Goal: Task Accomplishment & Management: Complete application form

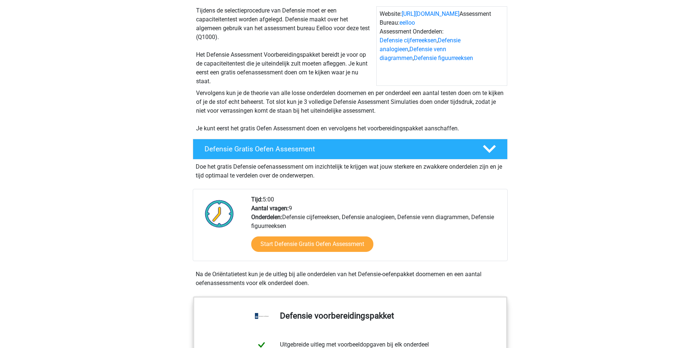
scroll to position [37, 0]
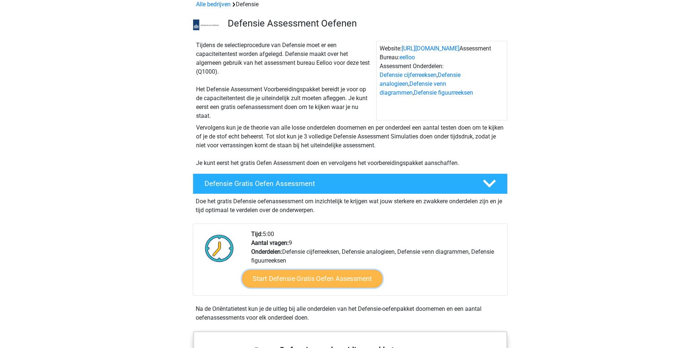
click at [308, 285] on link "Start Defensie Gratis Oefen Assessment" at bounding box center [312, 279] width 141 height 18
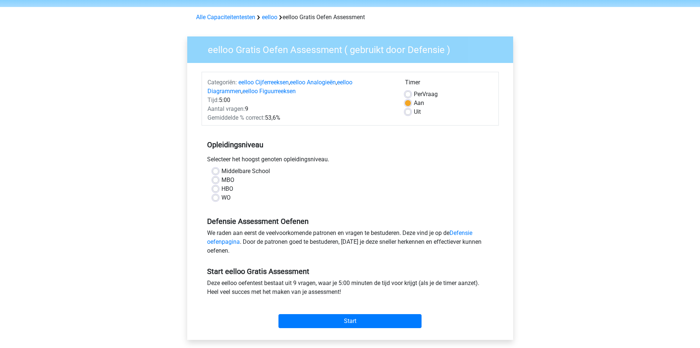
scroll to position [37, 0]
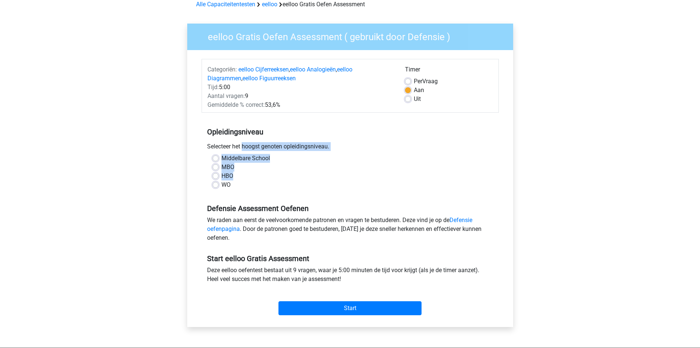
drag, startPoint x: 204, startPoint y: 145, endPoint x: 315, endPoint y: 172, distance: 114.3
click at [315, 172] on div "Opleidingsniveau Selecteer het hoogst genoten opleidingsniveau. Middelbare Scho…" at bounding box center [350, 155] width 297 height 79
click at [315, 172] on div "HBO" at bounding box center [350, 176] width 275 height 9
click at [222, 167] on label "MBO" at bounding box center [228, 167] width 13 height 9
click at [219, 167] on input "MBO" at bounding box center [216, 166] width 6 height 7
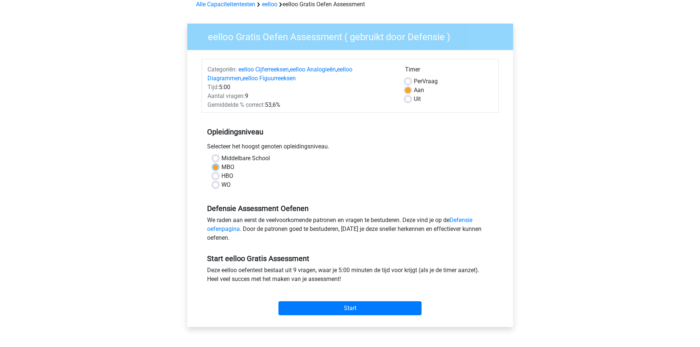
radio input "true"
click at [374, 304] on input "Start" at bounding box center [350, 308] width 143 height 14
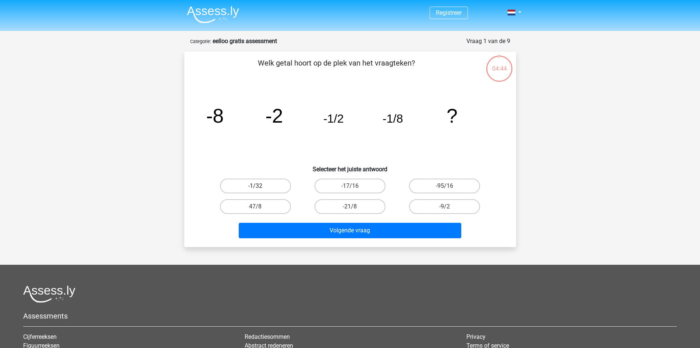
click at [269, 190] on label "-1/32" at bounding box center [255, 186] width 71 height 15
click at [260, 190] on input "-1/32" at bounding box center [257, 188] width 5 height 5
radio input "true"
click at [269, 190] on label "-1/32" at bounding box center [255, 186] width 71 height 15
click at [260, 190] on input "-1/32" at bounding box center [257, 188] width 5 height 5
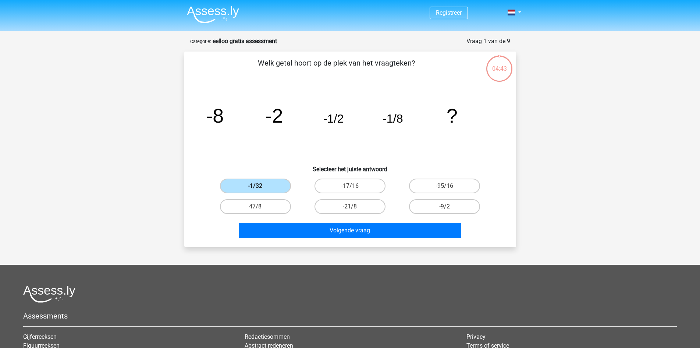
click at [269, 190] on label "-1/32" at bounding box center [255, 186] width 71 height 15
click at [260, 190] on input "-1/32" at bounding box center [257, 188] width 5 height 5
click at [269, 190] on label "-1/32" at bounding box center [255, 186] width 71 height 15
click at [260, 190] on input "-1/32" at bounding box center [257, 188] width 5 height 5
click at [359, 208] on label "-21/8" at bounding box center [350, 206] width 71 height 15
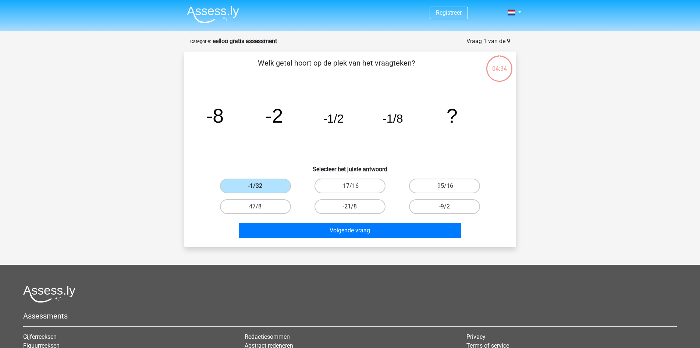
click at [355, 208] on input "-21/8" at bounding box center [352, 208] width 5 height 5
radio input "true"
click at [257, 181] on label "-1/32" at bounding box center [255, 186] width 71 height 15
click at [257, 186] on input "-1/32" at bounding box center [257, 188] width 5 height 5
radio input "true"
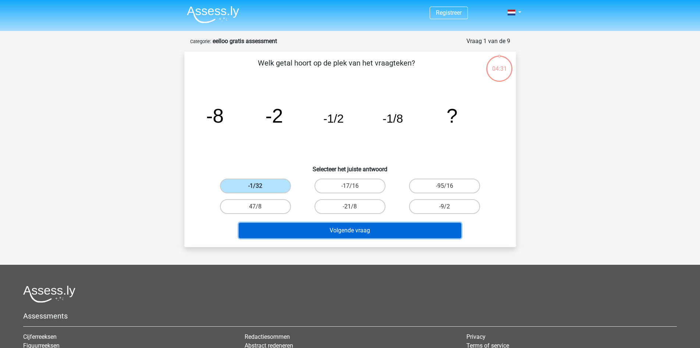
click at [335, 230] on button "Volgende vraag" at bounding box center [350, 230] width 223 height 15
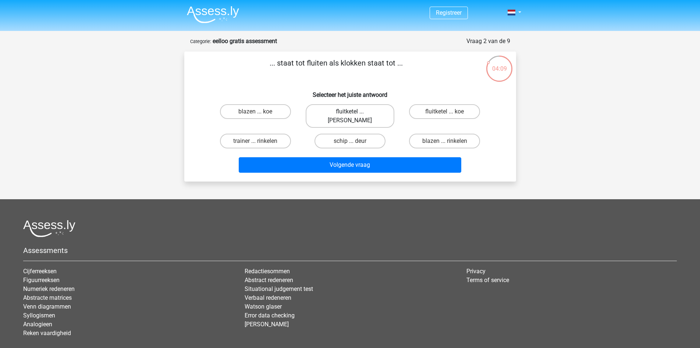
click at [364, 116] on label "fluitketel ... luiden" at bounding box center [350, 116] width 89 height 24
click at [355, 116] on input "fluitketel ... luiden" at bounding box center [352, 114] width 5 height 5
radio input "true"
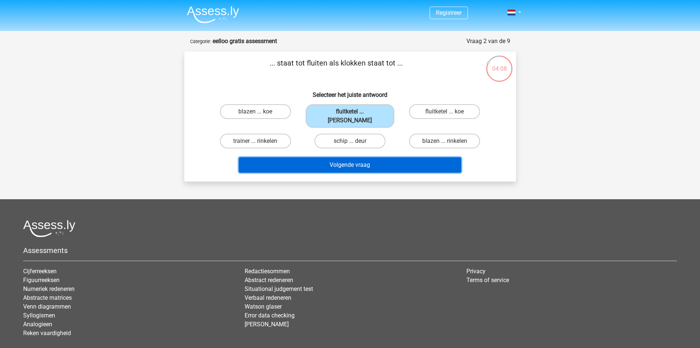
click at [360, 157] on button "Volgende vraag" at bounding box center [350, 164] width 223 height 15
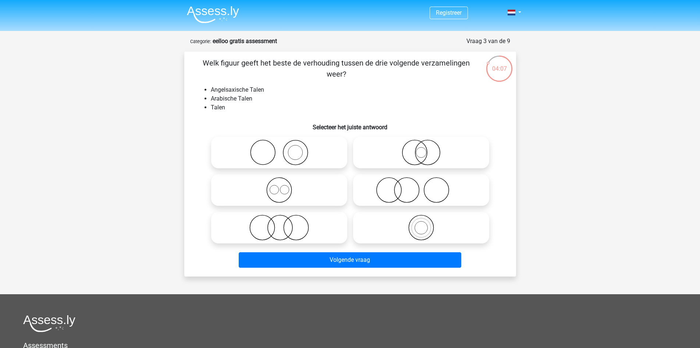
drag, startPoint x: 208, startPoint y: 59, endPoint x: 286, endPoint y: 78, distance: 79.8
click at [285, 78] on p "Welk figuur geeft het beste de verhouding tussen de drie volgende verzamelingen…" at bounding box center [336, 68] width 281 height 22
click at [290, 84] on div "Welk figuur geeft het beste de verhouding tussen de drie volgende verzamelingen…" at bounding box center [350, 163] width 326 height 213
click at [416, 229] on icon at bounding box center [421, 228] width 130 height 26
click at [421, 224] on input "radio" at bounding box center [423, 221] width 5 height 5
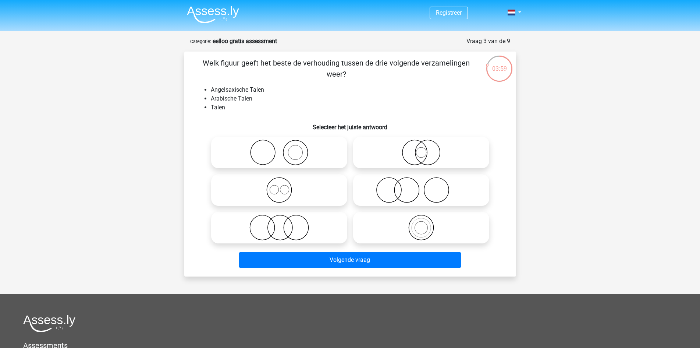
radio input "true"
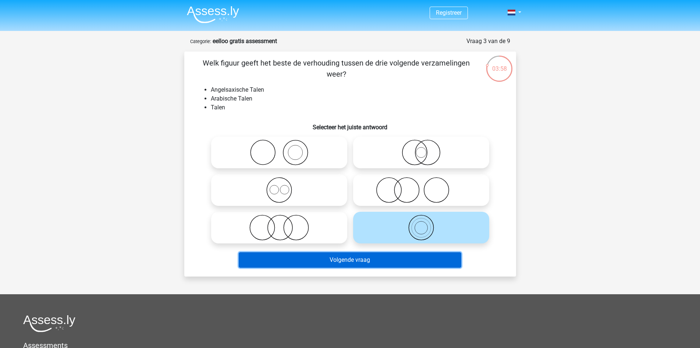
click at [402, 253] on button "Volgende vraag" at bounding box center [350, 259] width 223 height 15
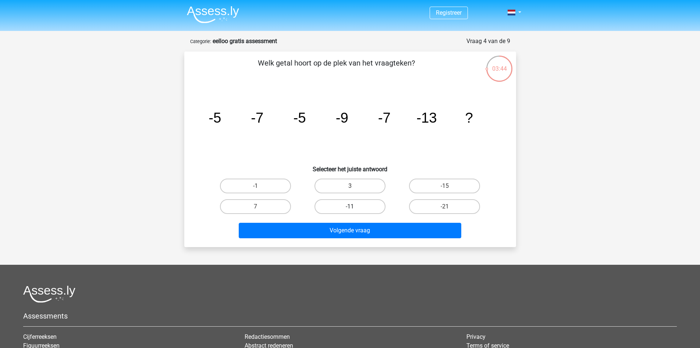
click at [370, 204] on label "-11" at bounding box center [350, 206] width 71 height 15
click at [355, 206] on input "-11" at bounding box center [352, 208] width 5 height 5
radio input "true"
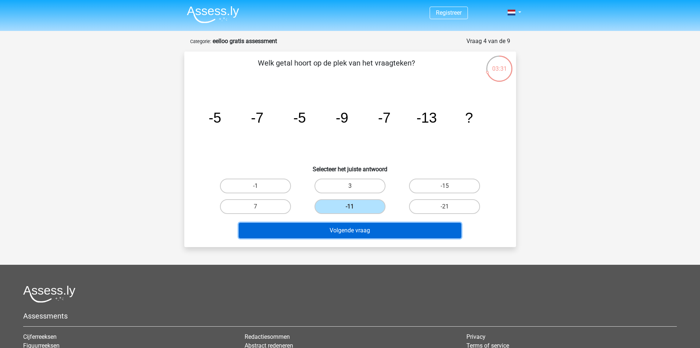
click at [410, 232] on button "Volgende vraag" at bounding box center [350, 230] width 223 height 15
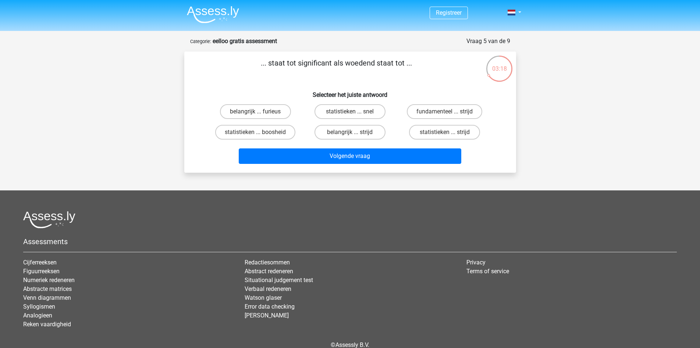
drag, startPoint x: 268, startPoint y: 67, endPoint x: 276, endPoint y: 64, distance: 8.7
click at [276, 64] on p "... staat tot significant als woedend staat tot ..." at bounding box center [336, 68] width 281 height 22
drag, startPoint x: 317, startPoint y: 94, endPoint x: 313, endPoint y: 91, distance: 4.2
click at [316, 93] on h6 "Selecteer het juiste antwoord" at bounding box center [350, 91] width 308 height 13
click at [424, 132] on label "statistieken ... strijd" at bounding box center [444, 132] width 71 height 15
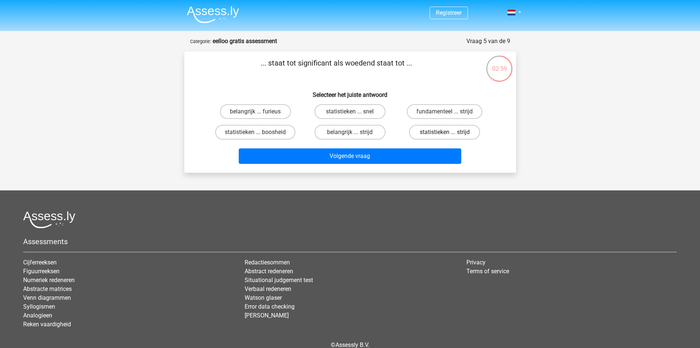
click at [445, 132] on input "statistieken ... strijd" at bounding box center [447, 134] width 5 height 5
radio input "true"
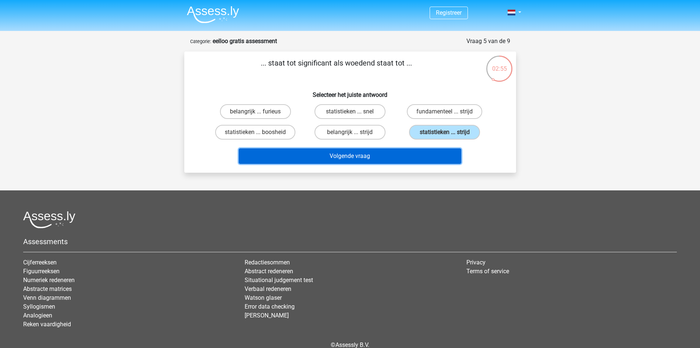
click at [397, 160] on button "Volgende vraag" at bounding box center [350, 155] width 223 height 15
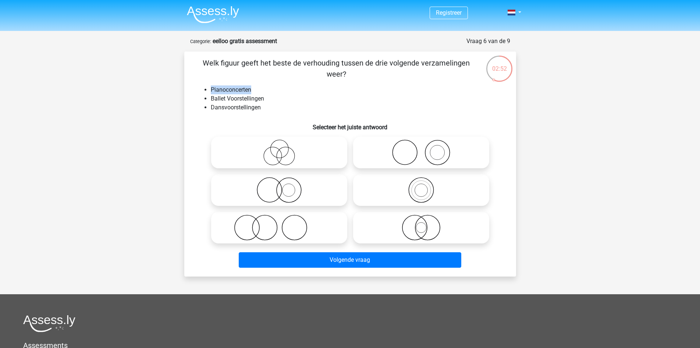
drag, startPoint x: 217, startPoint y: 86, endPoint x: 268, endPoint y: 93, distance: 51.6
click at [267, 92] on ul "Pianoconcerten Ballet Voorstellingen Dansvoorstellingen" at bounding box center [350, 98] width 308 height 26
click at [270, 97] on li "Ballet Voorstellingen" at bounding box center [358, 98] width 294 height 9
drag, startPoint x: 207, startPoint y: 99, endPoint x: 268, endPoint y: 108, distance: 61.4
click at [268, 105] on ul "Pianoconcerten Ballet Voorstellingen Dansvoorstellingen" at bounding box center [350, 98] width 308 height 26
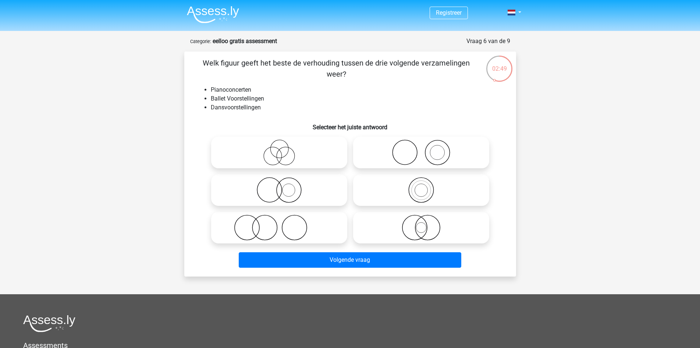
click at [269, 112] on div "Welk figuur geeft het beste de verhouding tussen de drie volgende verzamelingen…" at bounding box center [350, 163] width 326 height 213
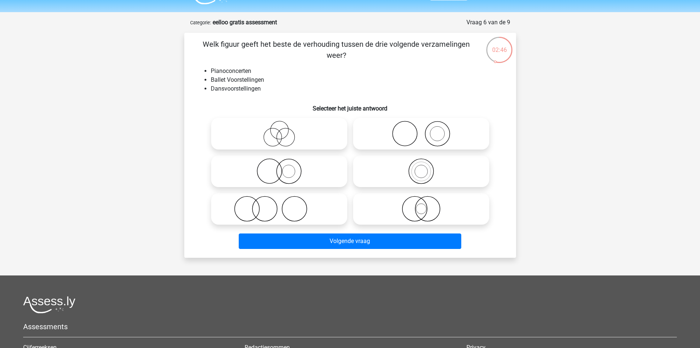
scroll to position [37, 0]
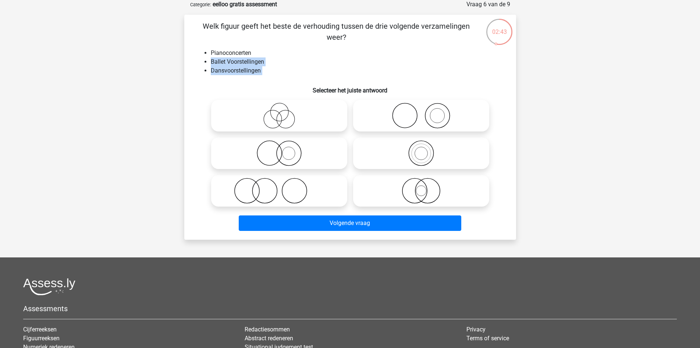
drag, startPoint x: 205, startPoint y: 57, endPoint x: 250, endPoint y: 79, distance: 50.9
click at [250, 79] on div "Welk figuur geeft het beste de verhouding tussen de drie volgende verzamelingen…" at bounding box center [350, 127] width 326 height 213
click at [251, 79] on div "Welk figuur geeft het beste de verhouding tussen de drie volgende verzamelingen…" at bounding box center [350, 127] width 326 height 213
click at [256, 190] on icon at bounding box center [279, 191] width 130 height 26
click at [279, 187] on input "radio" at bounding box center [281, 184] width 5 height 5
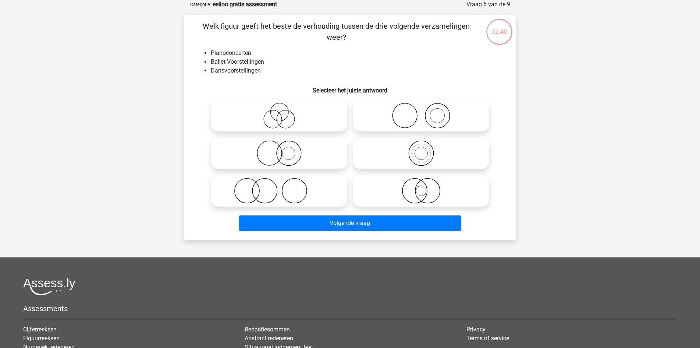
radio input "true"
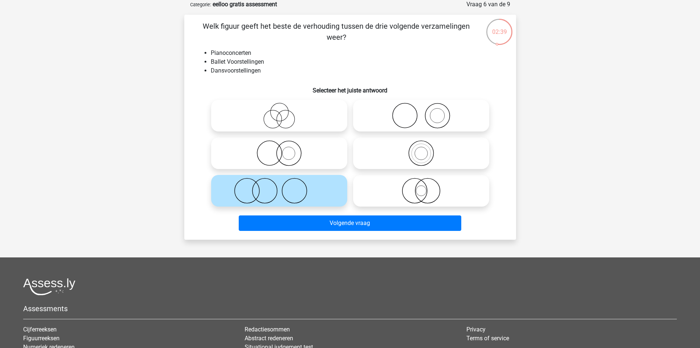
click at [255, 158] on icon at bounding box center [279, 153] width 130 height 26
click at [279, 149] on input "radio" at bounding box center [281, 147] width 5 height 5
radio input "true"
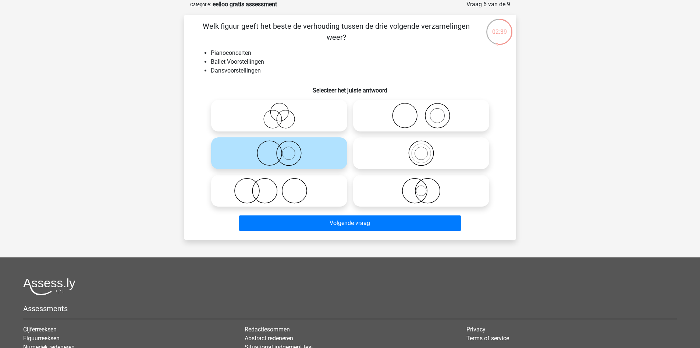
click at [259, 192] on icon at bounding box center [279, 191] width 130 height 26
click at [279, 187] on input "radio" at bounding box center [281, 184] width 5 height 5
radio input "true"
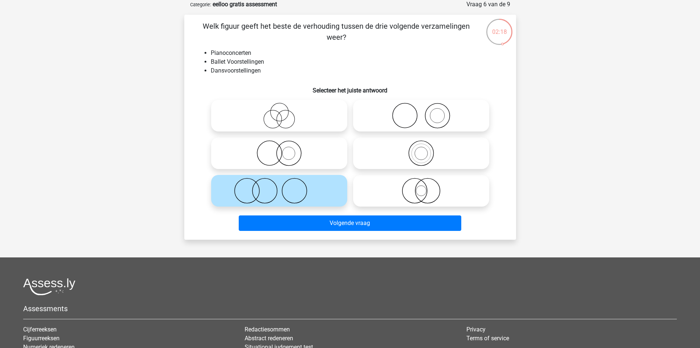
click at [411, 113] on icon at bounding box center [421, 116] width 130 height 26
click at [421, 112] on input "radio" at bounding box center [423, 109] width 5 height 5
radio input "true"
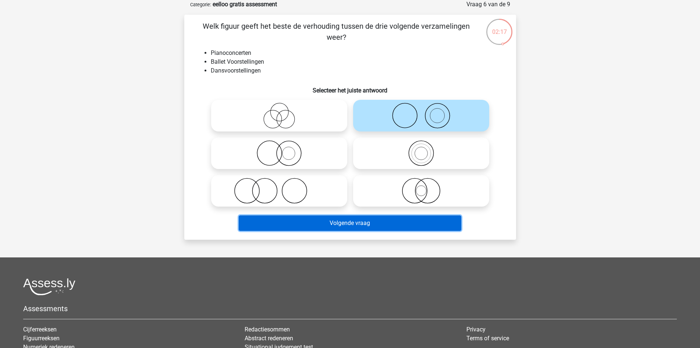
click at [410, 227] on button "Volgende vraag" at bounding box center [350, 222] width 223 height 15
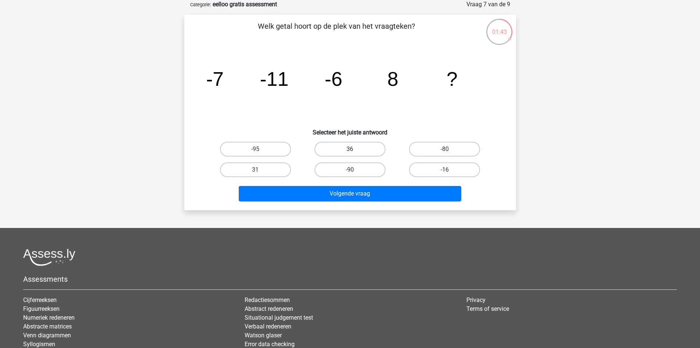
click at [353, 148] on label "36" at bounding box center [350, 149] width 71 height 15
click at [353, 149] on input "36" at bounding box center [352, 151] width 5 height 5
radio input "true"
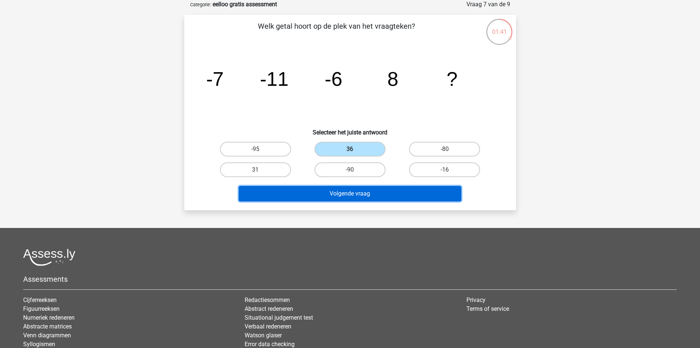
click at [363, 191] on button "Volgende vraag" at bounding box center [350, 193] width 223 height 15
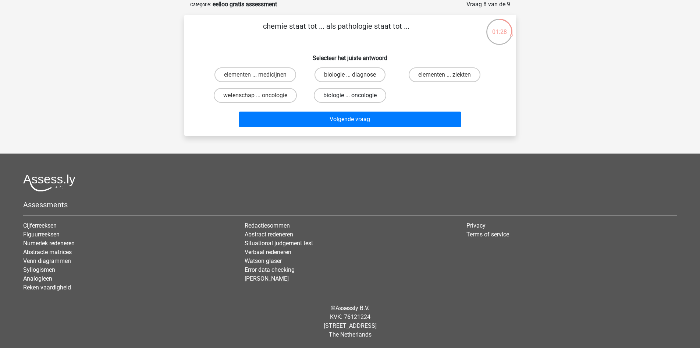
click at [332, 96] on label "biologie ... oncologie" at bounding box center [350, 95] width 73 height 15
click at [350, 96] on input "biologie ... oncologie" at bounding box center [352, 97] width 5 height 5
radio input "true"
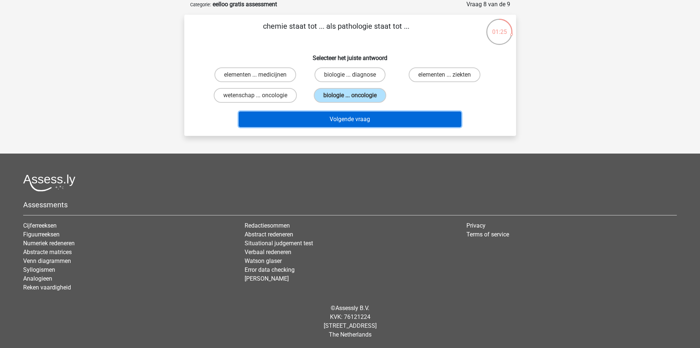
click at [332, 115] on button "Volgende vraag" at bounding box center [350, 119] width 223 height 15
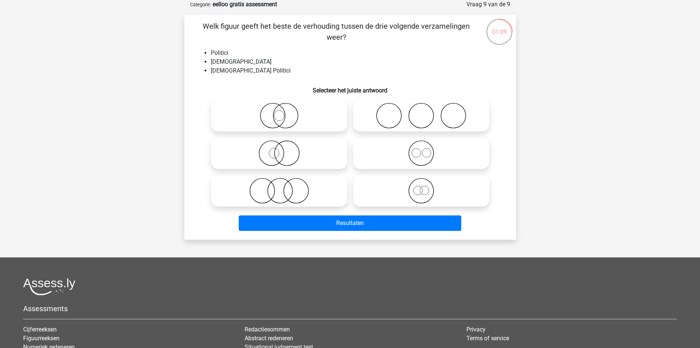
click at [285, 158] on icon at bounding box center [279, 153] width 130 height 26
click at [284, 149] on input "radio" at bounding box center [281, 147] width 5 height 5
radio input "true"
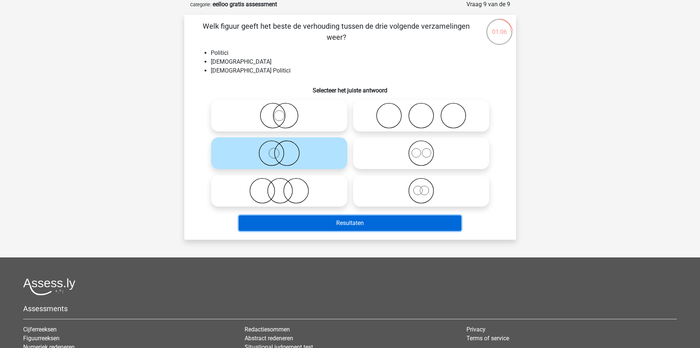
click at [304, 225] on button "Resultaten" at bounding box center [350, 222] width 223 height 15
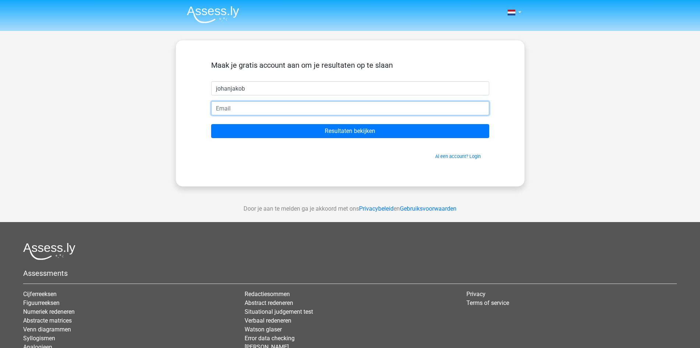
click at [322, 108] on input "email" at bounding box center [350, 108] width 278 height 14
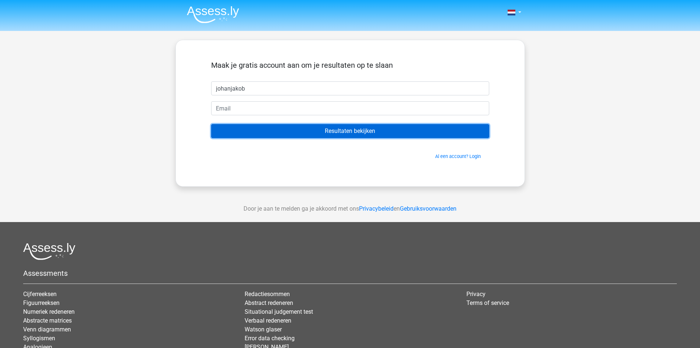
click at [342, 132] on input "Resultaten bekijken" at bounding box center [350, 131] width 278 height 14
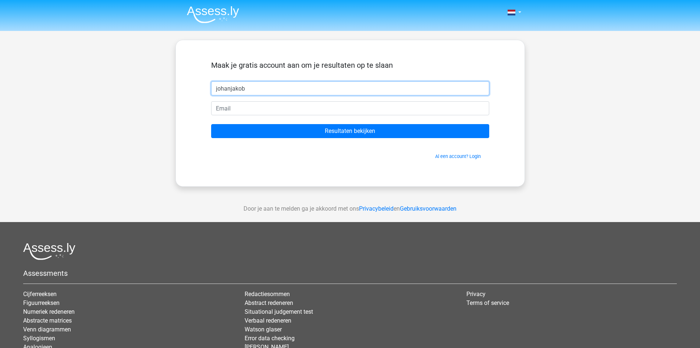
click at [264, 83] on input "johanjakob" at bounding box center [350, 88] width 278 height 14
type input "[EMAIL_ADDRESS][DOMAIN_NAME]"
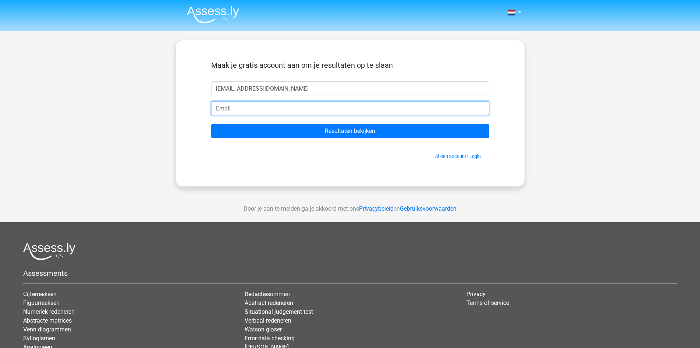
click at [245, 105] on input "email" at bounding box center [350, 108] width 278 height 14
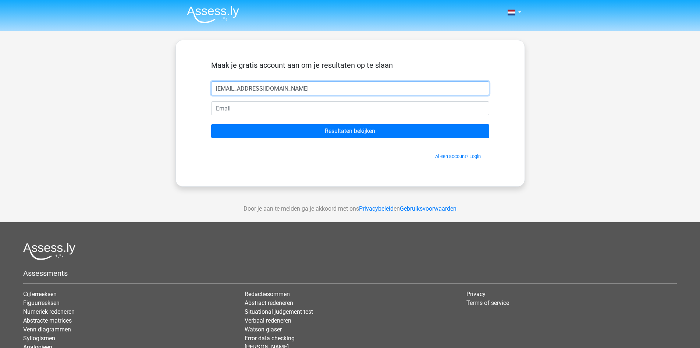
drag, startPoint x: 199, startPoint y: 53, endPoint x: 155, endPoint y: 45, distance: 44.9
click at [149, 40] on div "Nederlands English" at bounding box center [350, 208] width 700 height 416
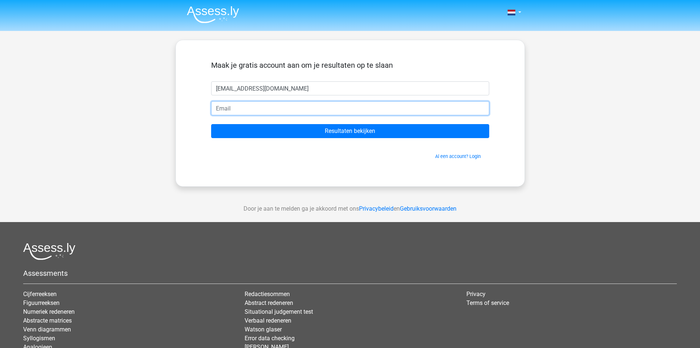
click at [259, 109] on input "email" at bounding box center [350, 108] width 278 height 14
paste input "[EMAIL_ADDRESS][DOMAIN_NAME]"
type input "[EMAIL_ADDRESS][DOMAIN_NAME]"
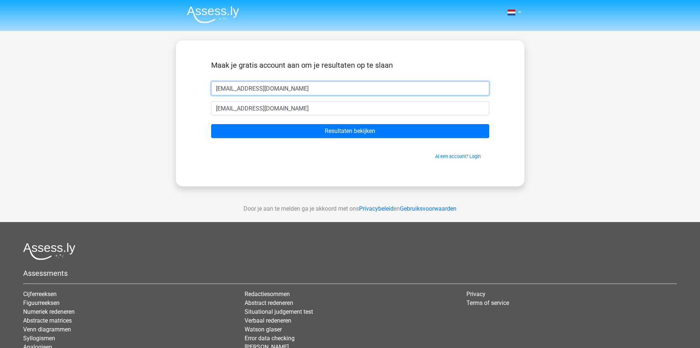
drag, startPoint x: 295, startPoint y: 89, endPoint x: 56, endPoint y: 24, distance: 247.1
click at [53, 25] on div "Nederlands English" at bounding box center [350, 208] width 700 height 416
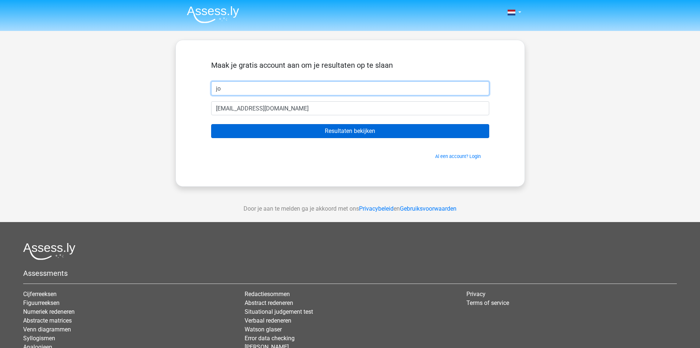
type input "jo"
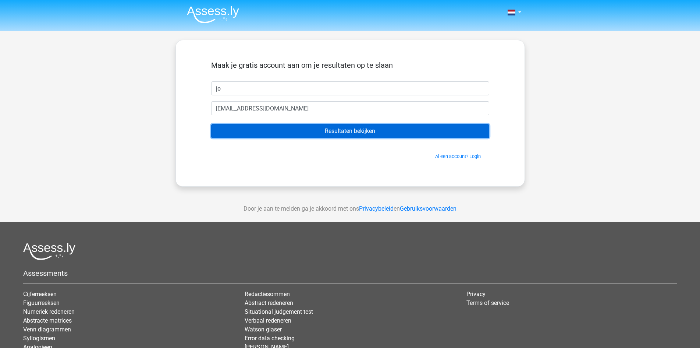
click at [258, 131] on input "Resultaten bekijken" at bounding box center [350, 131] width 278 height 14
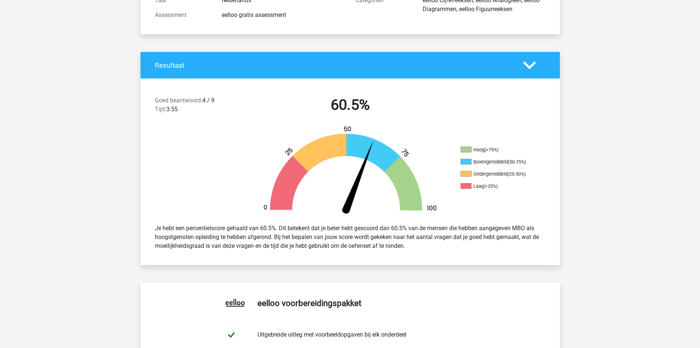
scroll to position [110, 0]
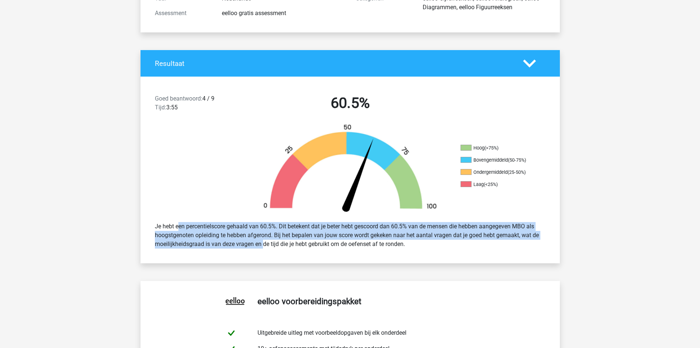
drag, startPoint x: 162, startPoint y: 223, endPoint x: 240, endPoint y: 244, distance: 80.5
click at [240, 243] on div "Je hebt een percentielscore gehaald van 60.5%. Dit betekent dat je beter hebt g…" at bounding box center [350, 235] width 402 height 32
click at [240, 255] on div "Goed beantwoord: 4 / 9 Tijd: 3:55 60.5% Hoog (>75%) Bovengemiddeld (50-75%) Ond…" at bounding box center [350, 170] width 409 height 187
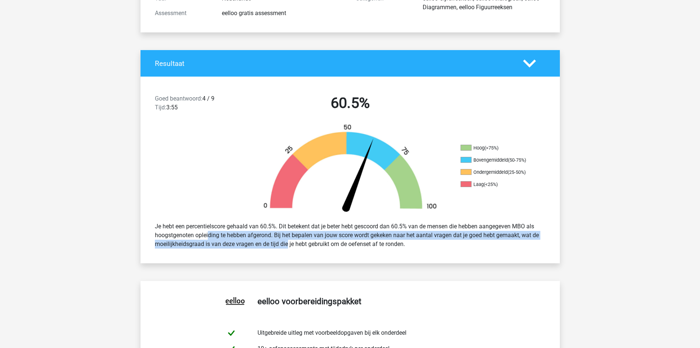
drag, startPoint x: 186, startPoint y: 235, endPoint x: 269, endPoint y: 245, distance: 83.0
click at [269, 245] on div "Je hebt een percentielscore gehaald van 60.5%. Dit betekent dat je beter hebt g…" at bounding box center [350, 235] width 402 height 32
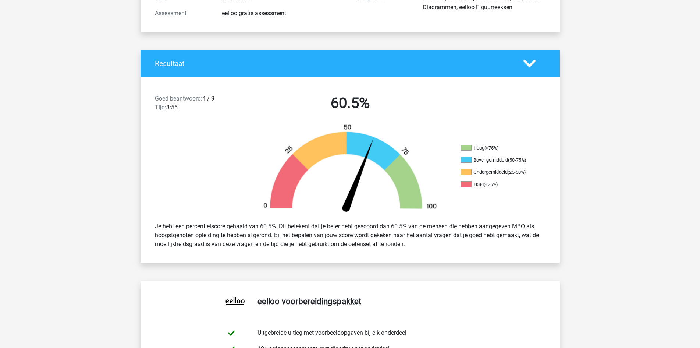
click at [320, 261] on div "Goed beantwoord: 4 / 9 Tijd: 3:55 60.5% Hoog (>75%) Bovengemiddeld (50-75%) Ond…" at bounding box center [350, 170] width 409 height 187
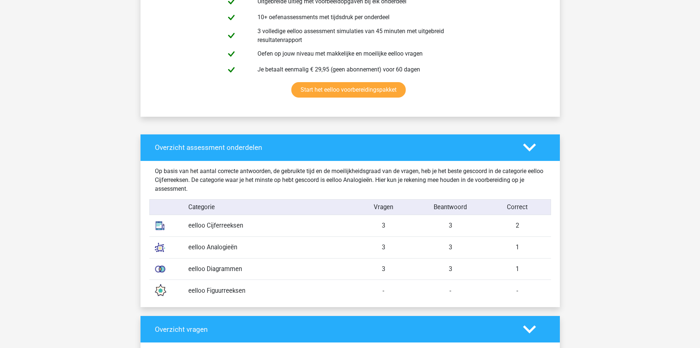
scroll to position [478, 0]
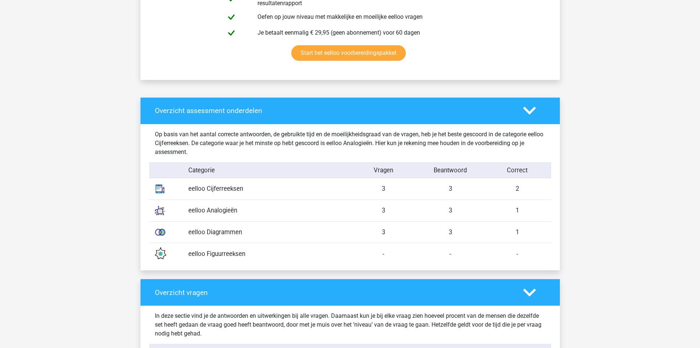
drag, startPoint x: 225, startPoint y: 255, endPoint x: 258, endPoint y: 259, distance: 33.0
click at [251, 257] on div "eelloo Figuurreeksen" at bounding box center [266, 253] width 167 height 9
click at [265, 258] on div "eelloo Figuurreeksen" at bounding box center [266, 253] width 167 height 9
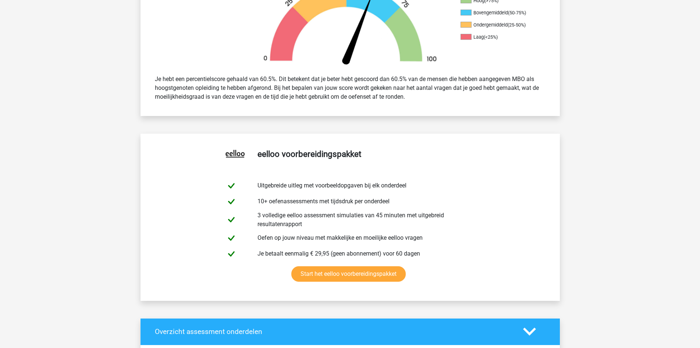
scroll to position [184, 0]
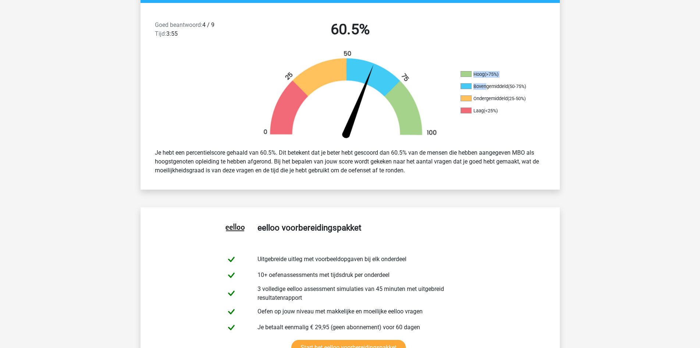
drag, startPoint x: 454, startPoint y: 77, endPoint x: 490, endPoint y: 86, distance: 37.0
click at [490, 86] on div "Hoog (>75%) Bovengemiddeld (50-75%) Ondergemiddeld (25-50%) Laag (<25%)" at bounding box center [351, 96] width 420 height 92
click at [527, 106] on ul "Hoog (>75%) Bovengemiddeld (50-75%) Ondergemiddeld (25-50%) Laag (<25%)" at bounding box center [498, 95] width 74 height 49
drag, startPoint x: 178, startPoint y: 153, endPoint x: 232, endPoint y: 154, distance: 53.4
click at [232, 152] on div "Je hebt een percentielscore gehaald van 60.5%. Dit betekent dat je beter hebt g…" at bounding box center [350, 161] width 402 height 32
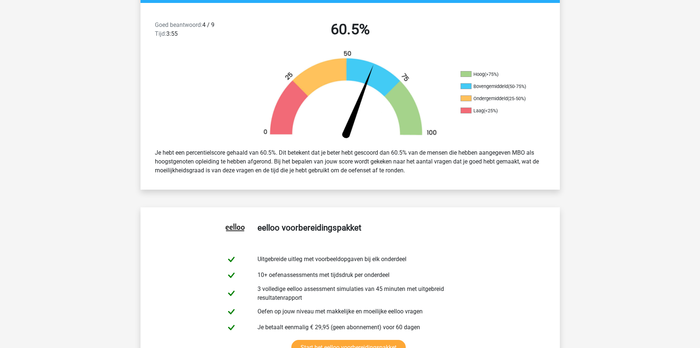
click at [220, 171] on div "Je hebt een percentielscore gehaald van 60.5%. Dit betekent dat je beter hebt g…" at bounding box center [350, 161] width 402 height 32
drag, startPoint x: 293, startPoint y: 157, endPoint x: 324, endPoint y: 162, distance: 30.9
click at [324, 162] on div "Je hebt een percentielscore gehaald van 60.5%. Dit betekent dat je beter hebt g…" at bounding box center [350, 161] width 402 height 32
click at [326, 170] on div "Je hebt een percentielscore gehaald van 60.5%. Dit betekent dat je beter hebt g…" at bounding box center [350, 161] width 402 height 32
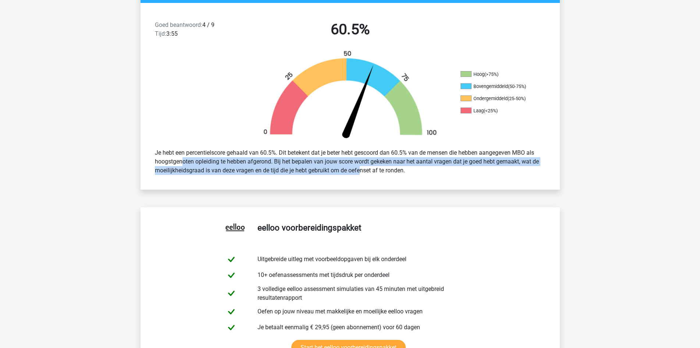
drag, startPoint x: 151, startPoint y: 164, endPoint x: 334, endPoint y: 173, distance: 183.2
click at [334, 173] on div "Je hebt een percentielscore gehaald van 60.5%. Dit betekent dat je beter hebt g…" at bounding box center [350, 161] width 402 height 32
